Goal: Navigation & Orientation: Find specific page/section

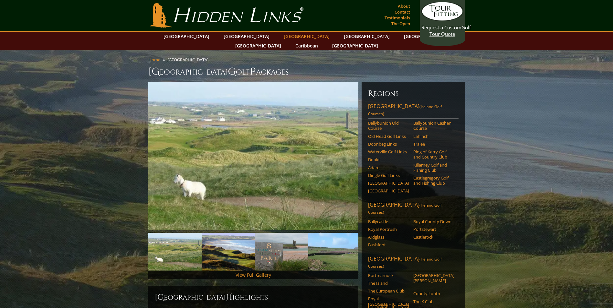
click at [280, 35] on link "[GEOGRAPHIC_DATA]" at bounding box center [306, 36] width 52 height 9
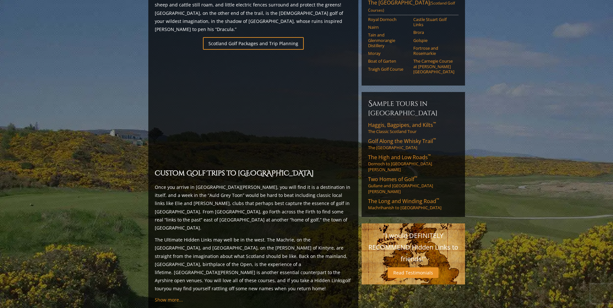
scroll to position [452, 0]
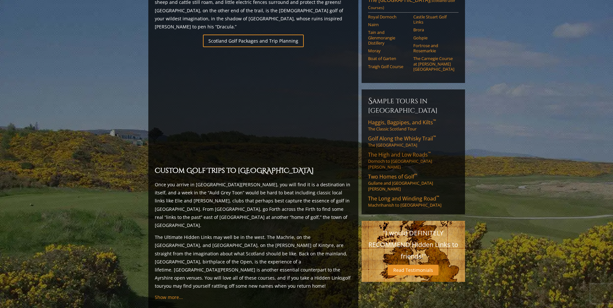
click at [407, 151] on span "The High and Low Roads ™" at bounding box center [399, 154] width 63 height 7
